Goal: Check status: Check status

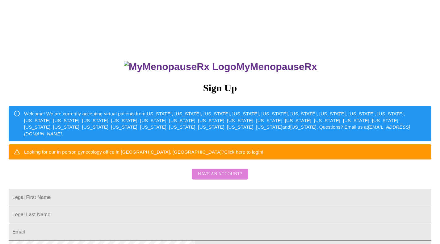
click at [220, 178] on span "Have an account?" at bounding box center [220, 174] width 44 height 8
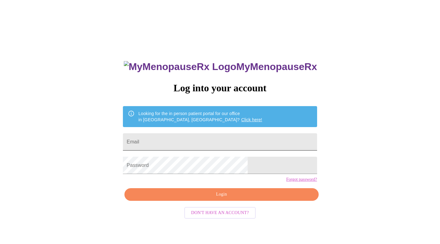
click at [198, 140] on input "Email" at bounding box center [220, 141] width 194 height 17
type input "[EMAIL_ADDRESS][DOMAIN_NAME]"
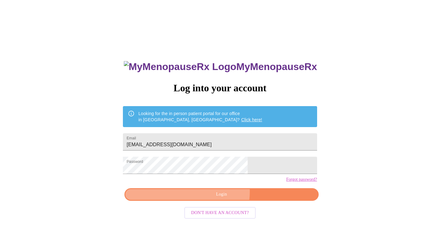
click at [220, 198] on span "Login" at bounding box center [221, 195] width 180 height 8
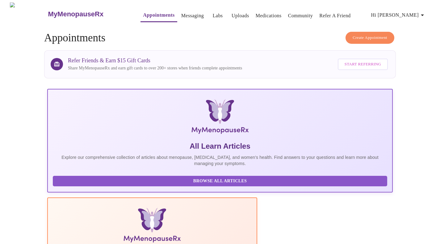
click at [213, 13] on link "Labs" at bounding box center [218, 15] width 10 height 9
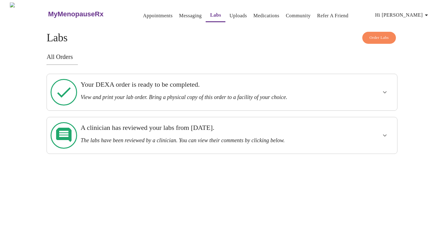
click at [166, 124] on h3 "A clinician has reviewed your labs from [DATE]." at bounding box center [205, 128] width 249 height 8
click at [383, 132] on icon "show more" at bounding box center [384, 135] width 7 height 7
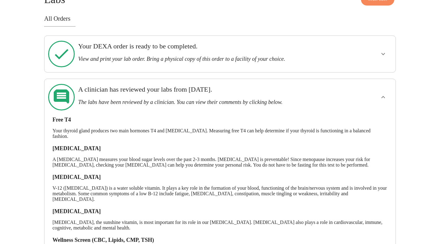
scroll to position [37, 0]
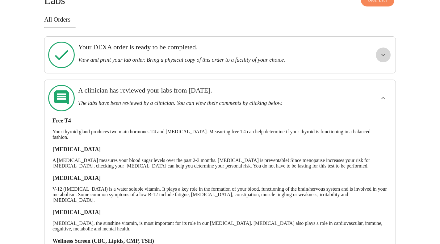
click at [382, 55] on icon "show more" at bounding box center [382, 54] width 7 height 7
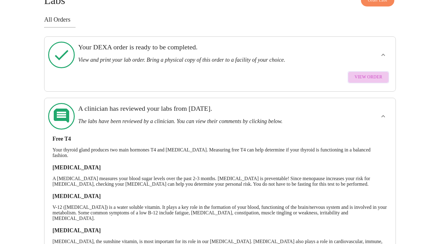
click at [370, 73] on span "View Order" at bounding box center [368, 77] width 28 height 8
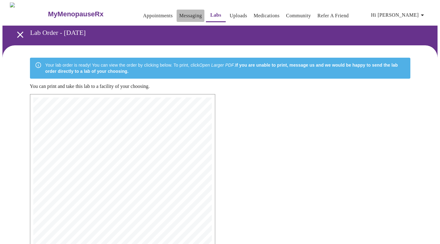
click at [180, 12] on link "Messaging" at bounding box center [190, 15] width 23 height 9
click at [257, 13] on link "Medications" at bounding box center [266, 15] width 26 height 9
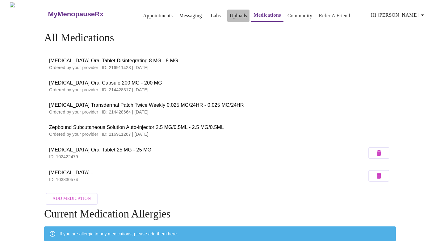
click at [230, 11] on link "Uploads" at bounding box center [239, 15] width 18 height 9
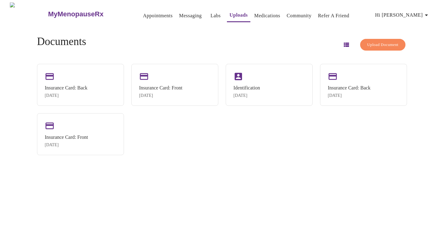
click at [211, 14] on link "Labs" at bounding box center [216, 15] width 10 height 9
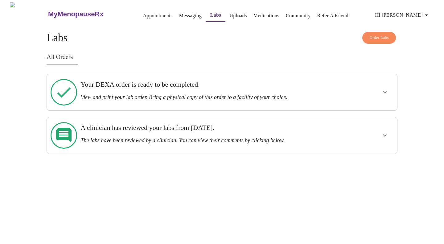
click at [150, 15] on link "Appointments" at bounding box center [158, 15] width 30 height 9
